Goal: Find specific page/section: Find specific page/section

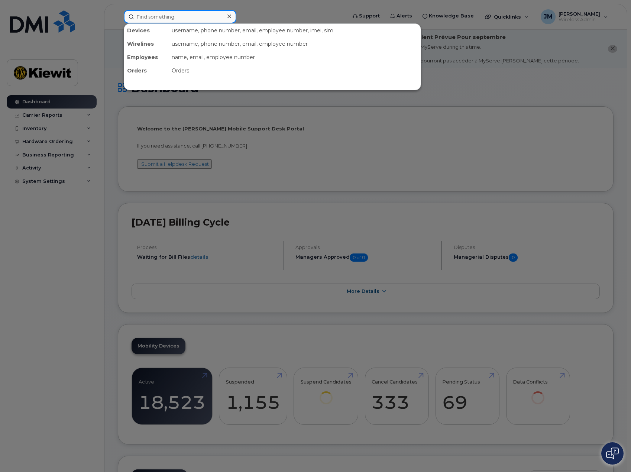
click at [209, 15] on input at bounding box center [180, 16] width 113 height 13
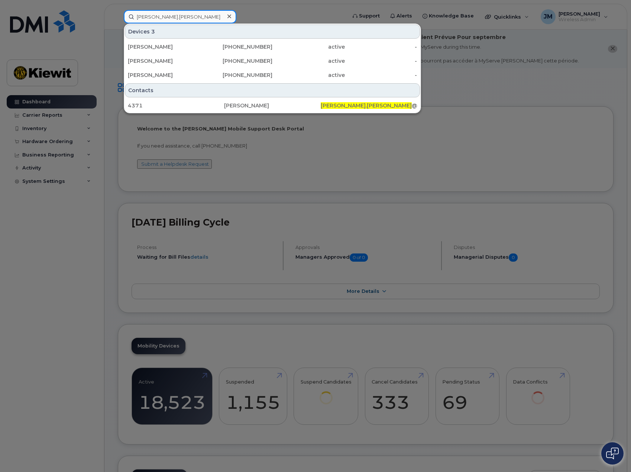
type input "doug.glaser"
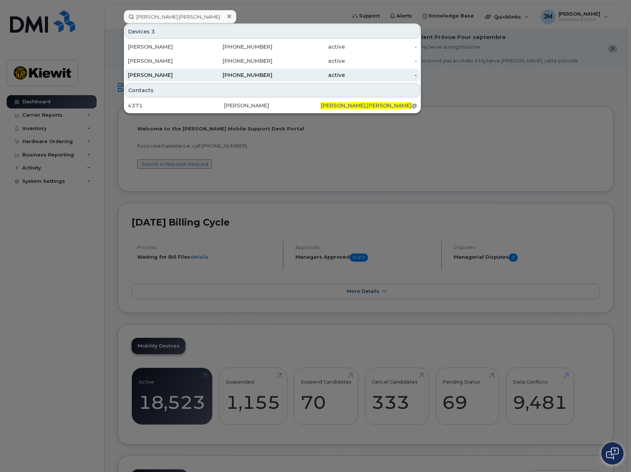
click at [140, 77] on div "Doug Glaser" at bounding box center [164, 74] width 72 height 7
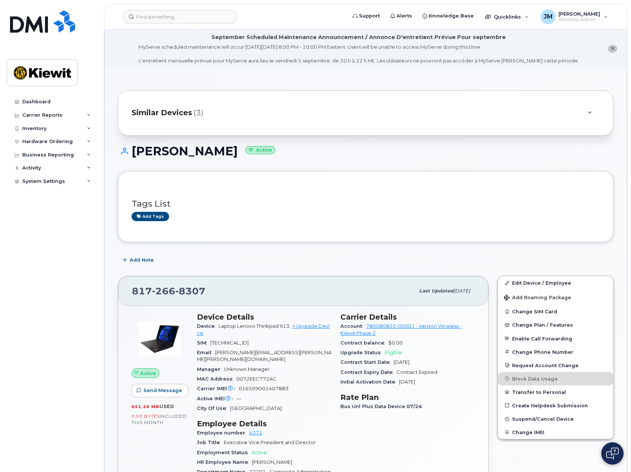
scroll to position [112, 0]
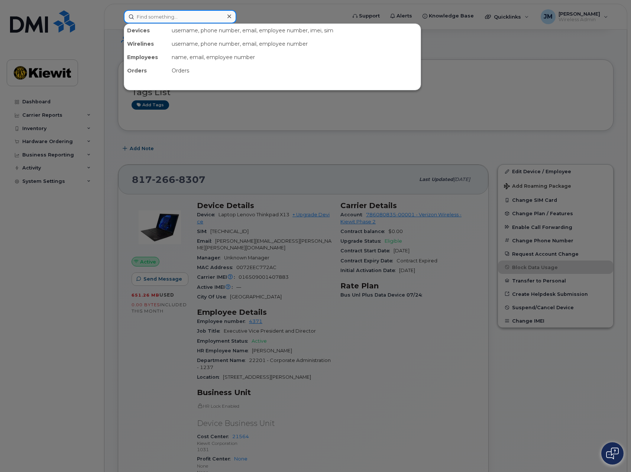
drag, startPoint x: 216, startPoint y: 13, endPoint x: 210, endPoint y: 16, distance: 6.8
click at [215, 14] on input at bounding box center [180, 16] width 113 height 13
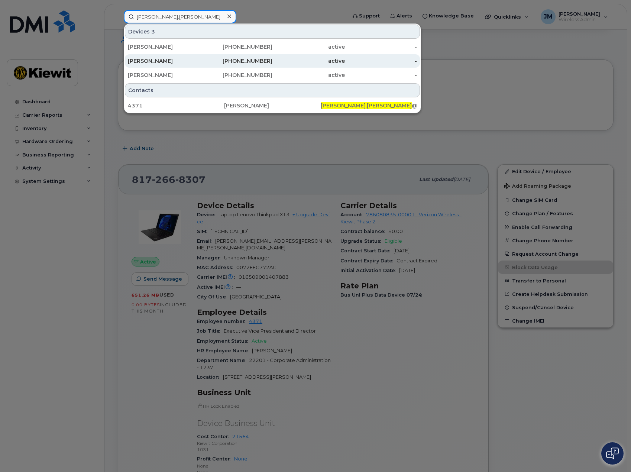
type input "doug.glaser"
click at [200, 65] on div "Doug Glaser" at bounding box center [236, 60] width 72 height 13
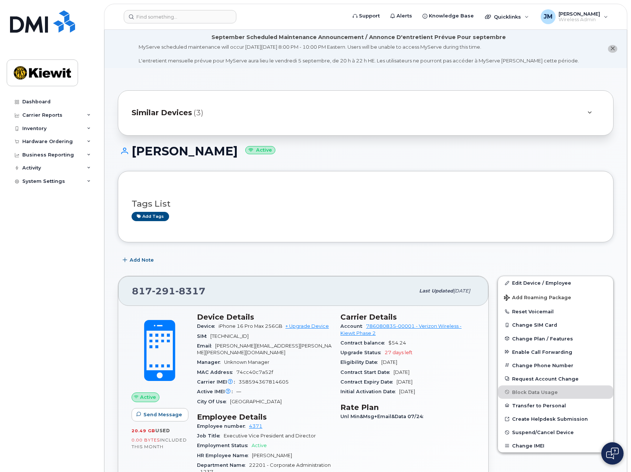
scroll to position [37, 0]
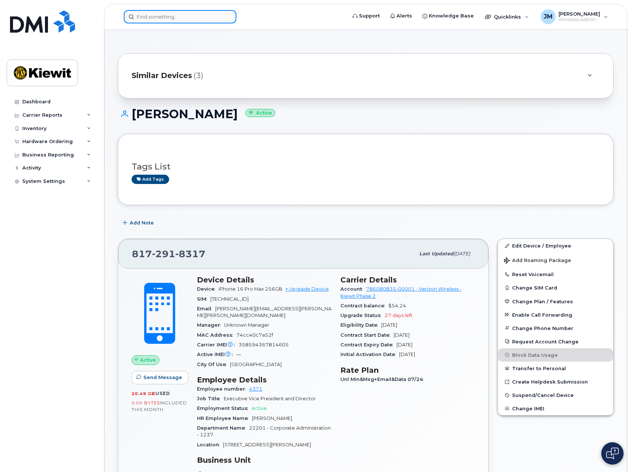
click at [217, 14] on input at bounding box center [180, 16] width 113 height 13
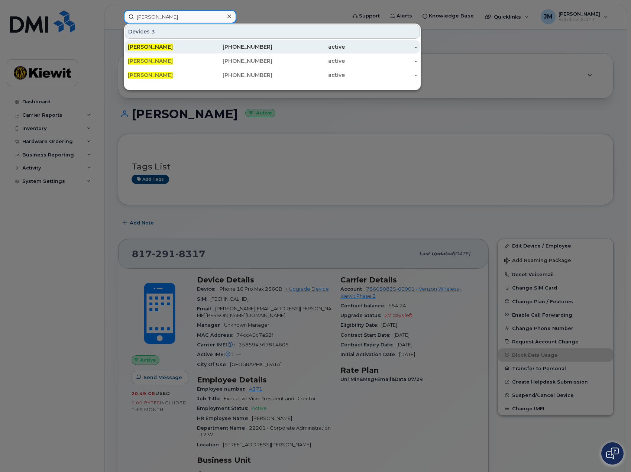
type input "doug glaser"
click at [185, 44] on div "[PERSON_NAME]" at bounding box center [164, 46] width 72 height 7
